Goal: Transaction & Acquisition: Download file/media

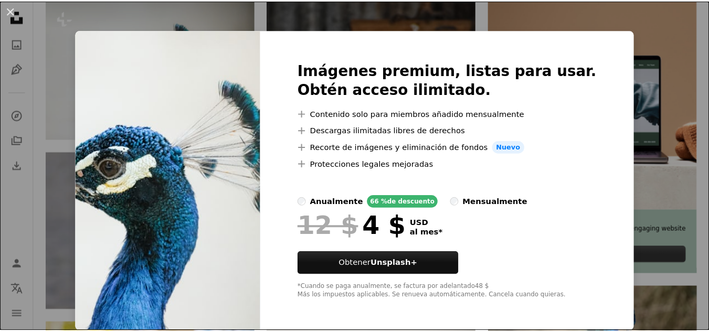
scroll to position [5, 0]
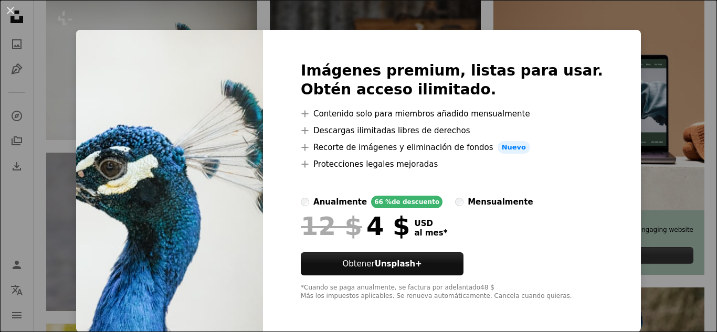
click at [641, 26] on div "An X shape Imágenes premium, listas para usar. Obtén acceso ilimitado. A plus s…" at bounding box center [358, 166] width 717 height 332
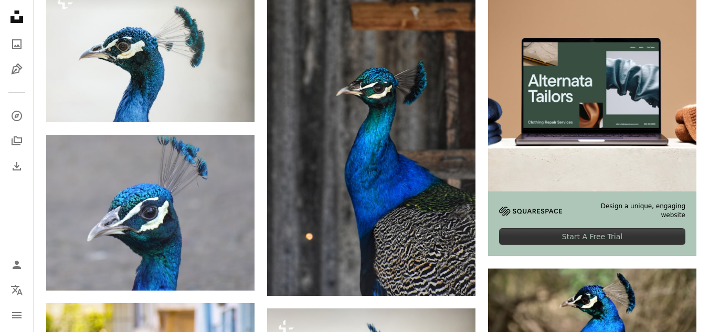
scroll to position [315, 0]
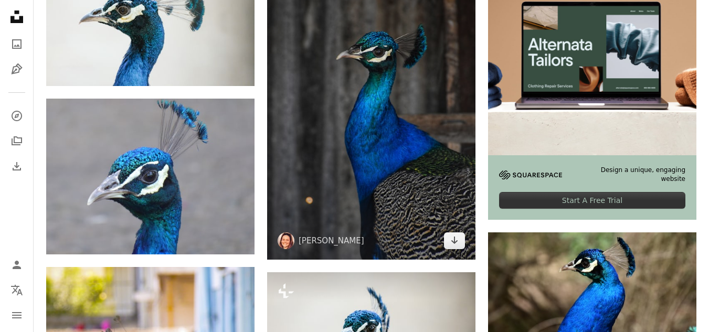
click at [425, 145] on img at bounding box center [371, 103] width 208 height 313
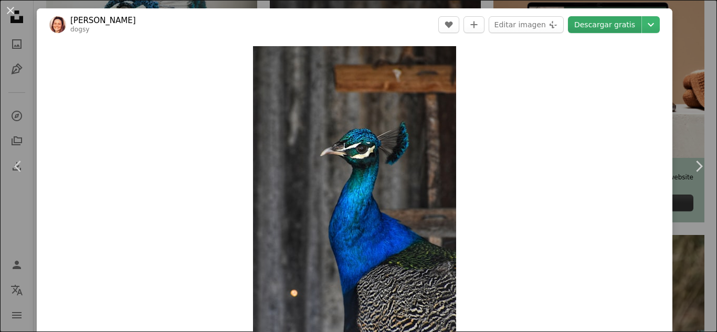
click at [600, 26] on link "Descargar gratis" at bounding box center [604, 24] width 73 height 17
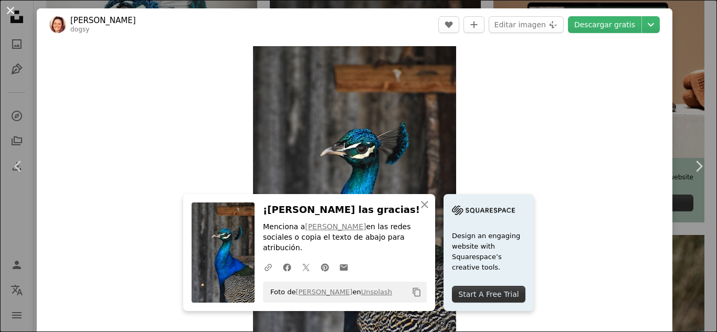
click at [14, 13] on button "An X shape" at bounding box center [10, 10] width 13 height 13
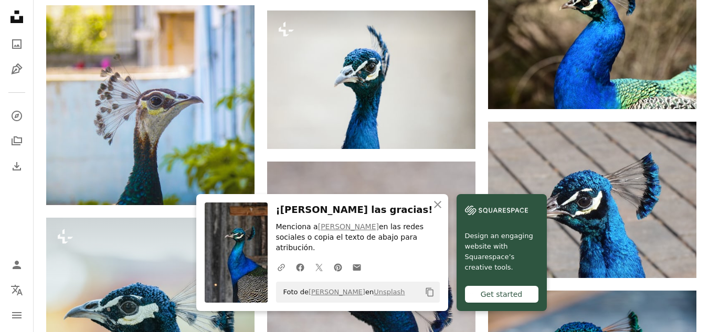
scroll to position [577, 0]
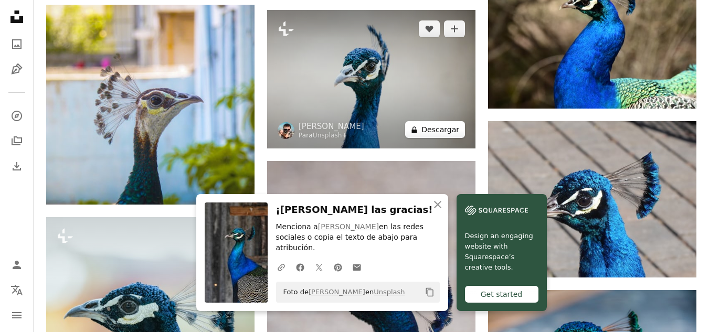
click at [427, 130] on button "A lock Descargar" at bounding box center [435, 129] width 60 height 17
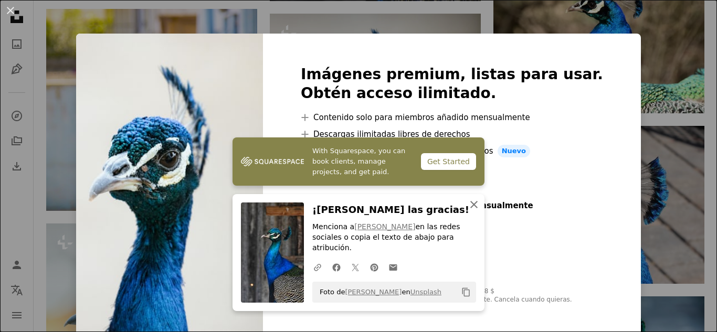
click at [472, 211] on icon "An X shape" at bounding box center [474, 204] width 13 height 13
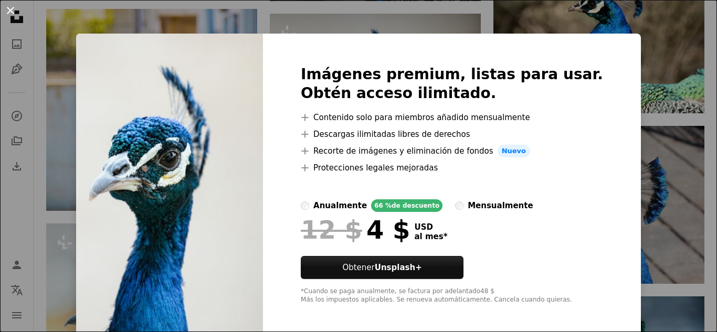
click at [12, 10] on button "An X shape" at bounding box center [10, 10] width 13 height 13
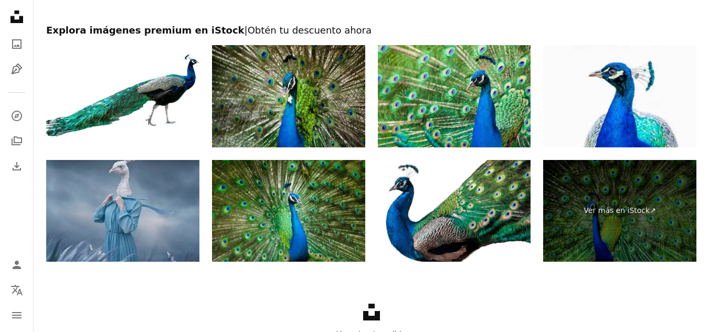
scroll to position [1889, 0]
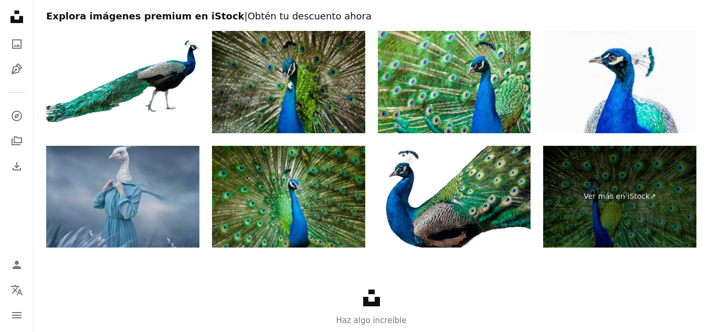
click at [315, 89] on img at bounding box center [288, 82] width 153 height 102
